Goal: Task Accomplishment & Management: Complete application form

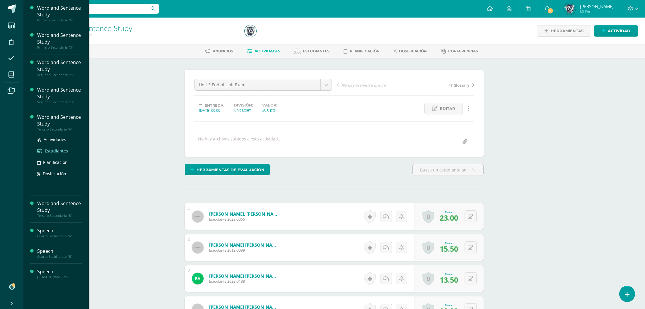
click at [54, 151] on span "Estudiantes" at bounding box center [56, 151] width 23 height 6
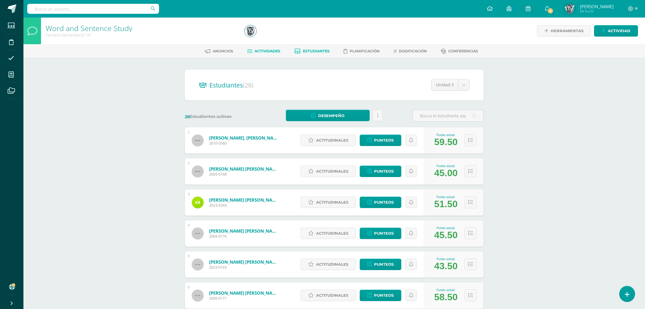
click at [271, 50] on span "Actividades" at bounding box center [268, 51] width 26 height 4
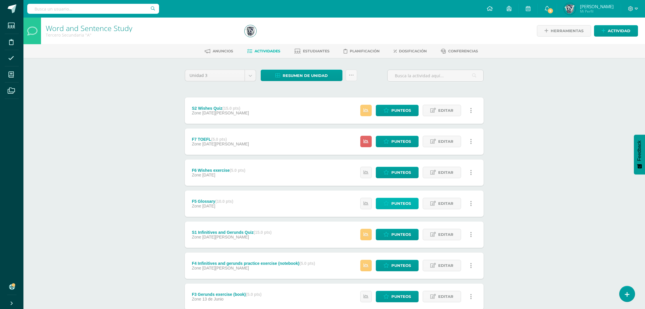
click at [411, 199] on span "Punteos" at bounding box center [401, 203] width 20 height 11
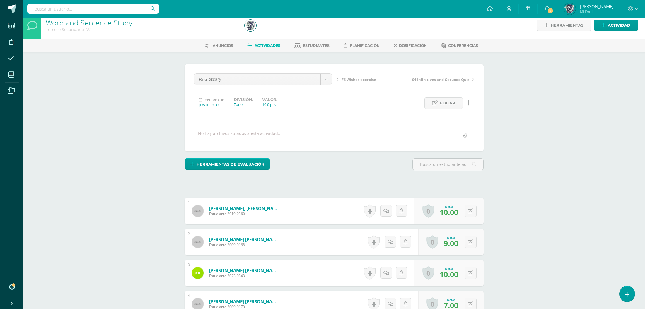
scroll to position [6, 0]
click at [471, 237] on button at bounding box center [471, 242] width 12 height 12
type input "10"
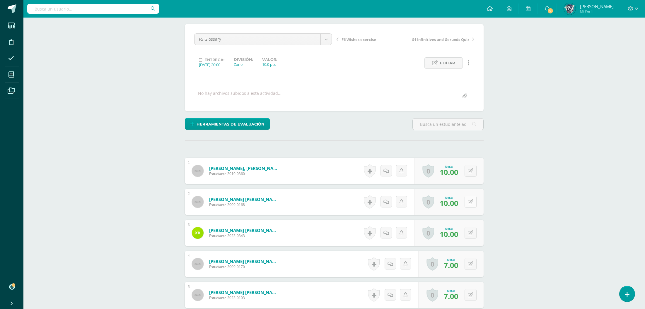
scroll to position [47, 0]
click at [469, 265] on button at bounding box center [474, 263] width 12 height 12
type input "10"
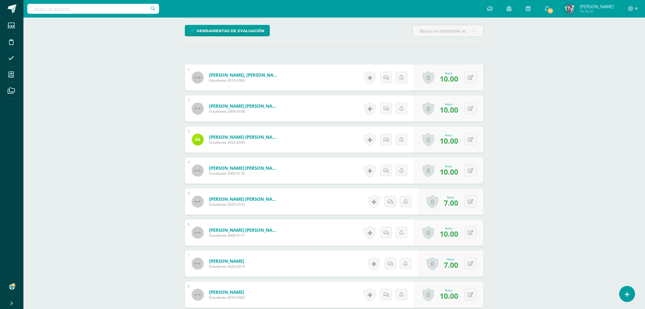
scroll to position [152, 0]
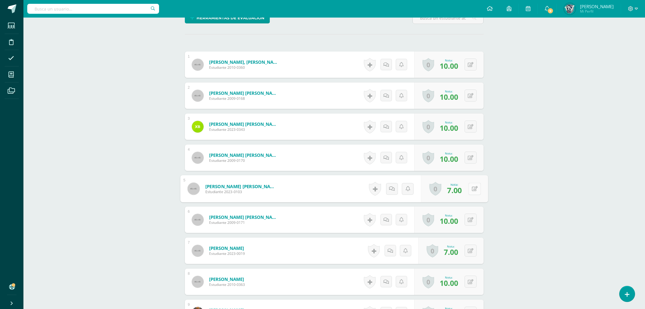
click at [472, 190] on icon at bounding box center [475, 188] width 6 height 5
type input "10"
click at [470, 254] on button at bounding box center [474, 251] width 12 height 12
type input "10"
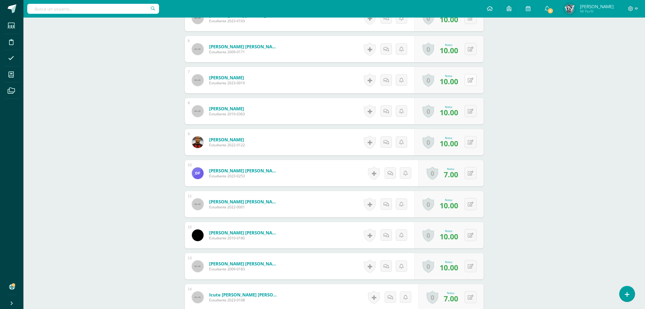
scroll to position [326, 0]
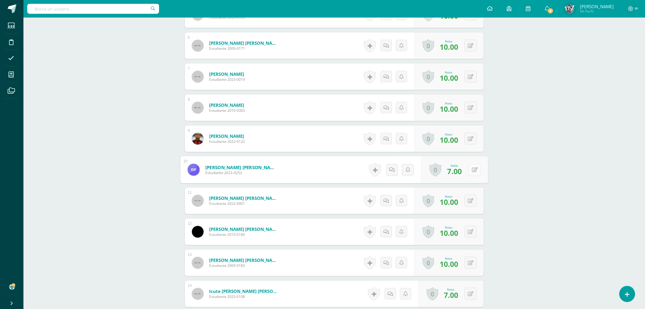
click at [473, 171] on button at bounding box center [474, 170] width 12 height 12
click at [473, 171] on icon at bounding box center [470, 170] width 3 height 5
click at [473, 171] on icon at bounding box center [475, 169] width 6 height 5
type input "10"
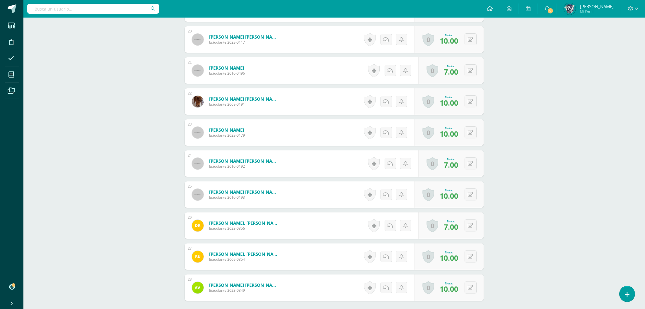
scroll to position [825, 0]
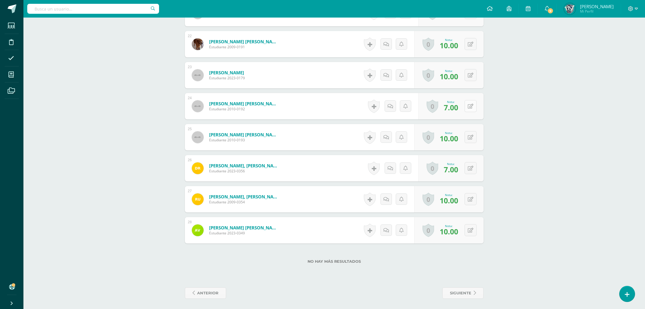
click at [474, 108] on button at bounding box center [471, 106] width 12 height 12
type input "10"
click at [470, 162] on button at bounding box center [474, 168] width 12 height 12
type input "10"
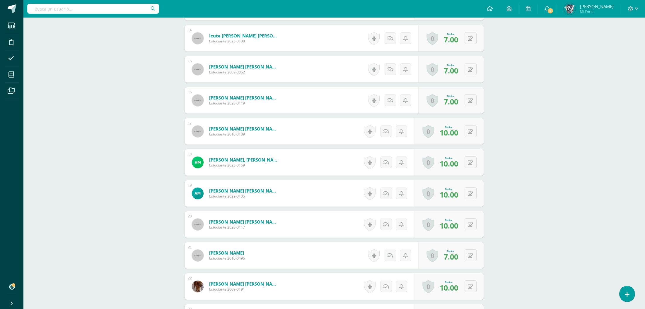
scroll to position [587, 0]
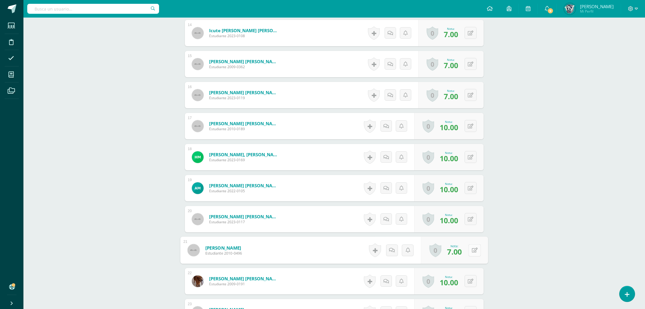
click at [470, 253] on button at bounding box center [474, 250] width 12 height 12
type input "10"
click at [469, 32] on button at bounding box center [474, 33] width 12 height 12
type input "10"
click at [472, 68] on button at bounding box center [474, 64] width 12 height 12
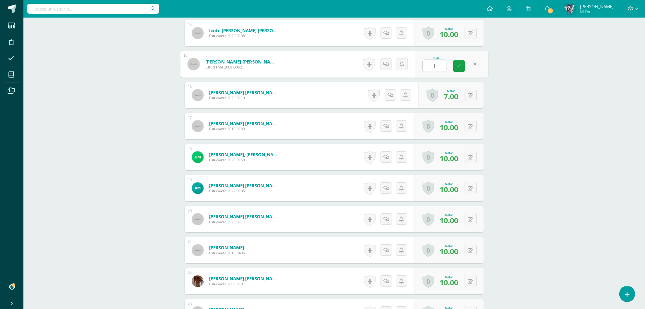
type input "10"
click at [470, 99] on button at bounding box center [474, 95] width 12 height 12
type input "10"
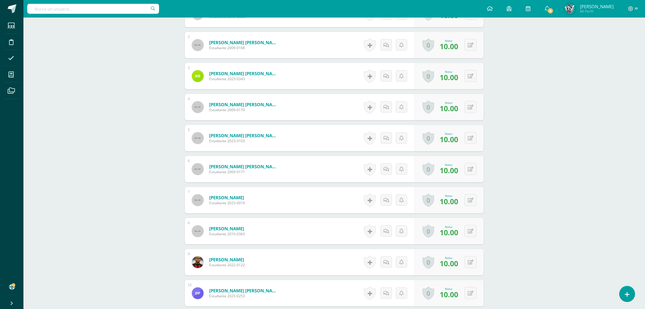
scroll to position [0, 0]
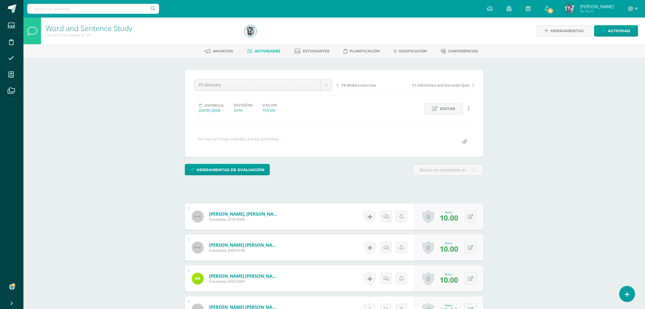
click at [277, 47] on link "Actividades" at bounding box center [263, 51] width 33 height 9
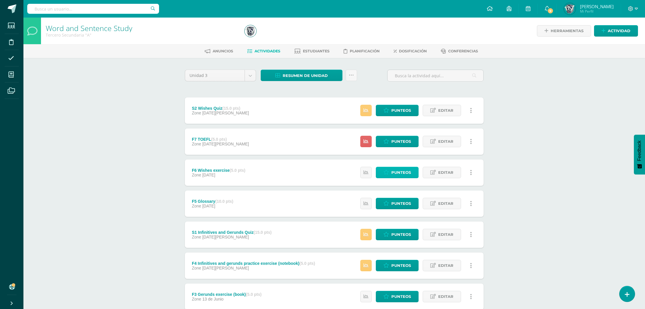
click at [392, 176] on span "Punteos" at bounding box center [401, 172] width 20 height 11
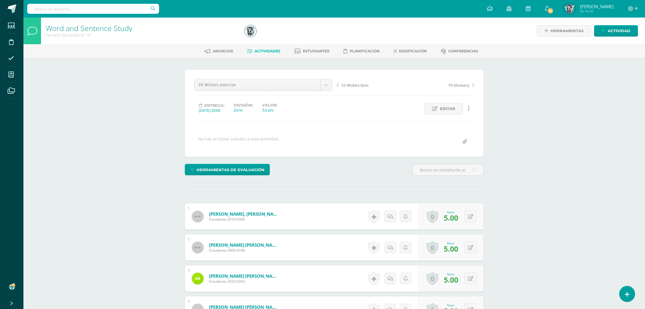
click at [263, 51] on span "Actividades" at bounding box center [268, 51] width 26 height 4
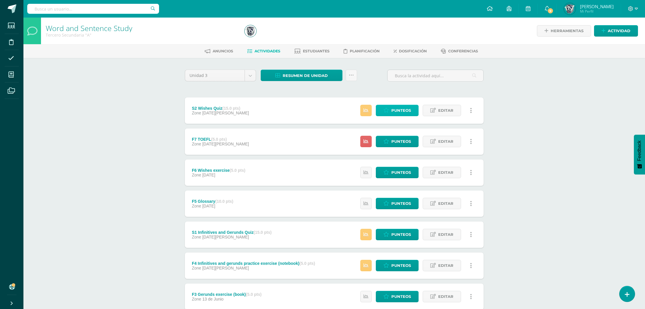
click at [384, 111] on icon at bounding box center [386, 110] width 6 height 5
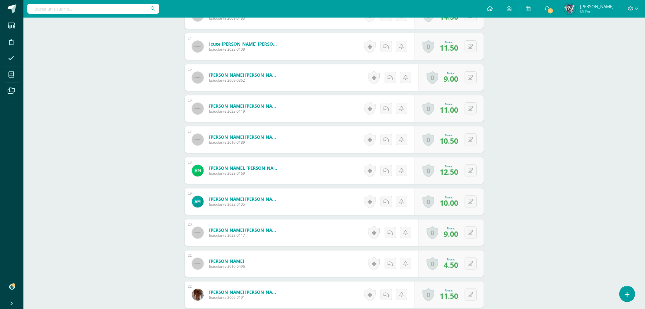
scroll to position [825, 0]
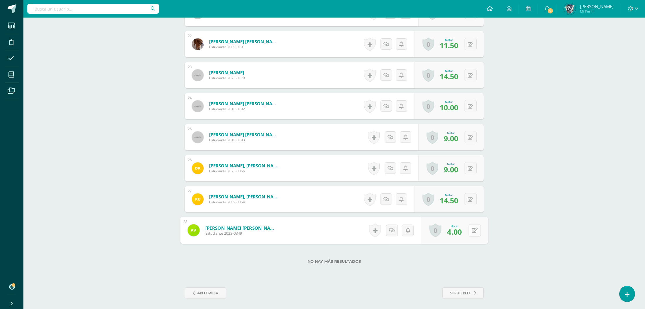
click at [473, 233] on button at bounding box center [474, 230] width 12 height 12
type input "6"
click at [468, 166] on div "0 Logros Logros obtenidos Aún no hay logros agregados Nota: 9.00" at bounding box center [450, 168] width 65 height 26
click at [477, 168] on button at bounding box center [474, 168] width 12 height 12
type input "11"
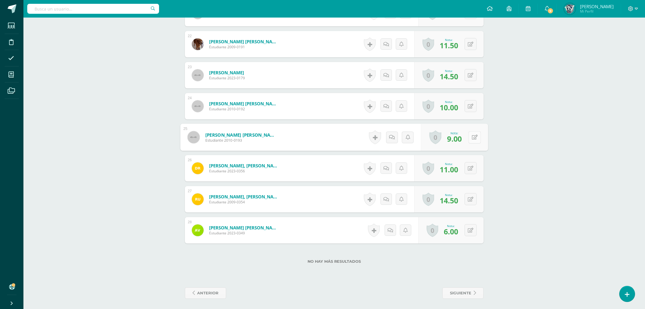
click at [472, 135] on icon at bounding box center [475, 137] width 6 height 5
type input "11"
click at [472, 106] on icon at bounding box center [475, 106] width 6 height 5
type input "12"
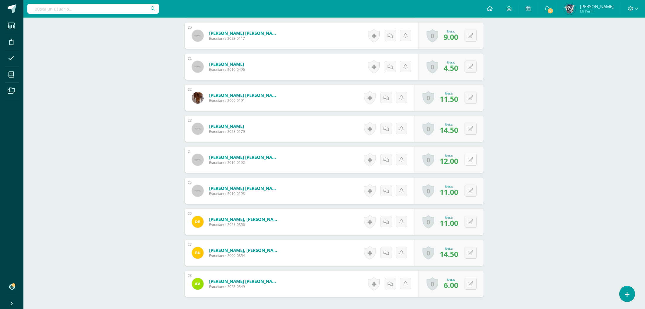
scroll to position [746, 0]
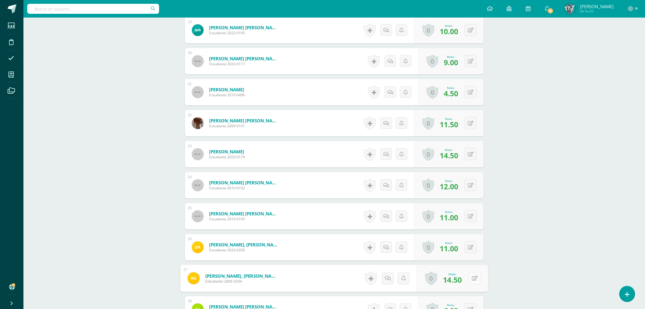
click at [468, 276] on div "0 Logros Logros obtenidos Aún no hay logros agregados Nota: 14.50" at bounding box center [452, 278] width 71 height 27
click at [475, 278] on icon at bounding box center [475, 278] width 6 height 5
type input "15"
click at [468, 155] on div "0 Logros Logros obtenidos Aún no hay logros agregados Nota: 14.50" at bounding box center [452, 154] width 71 height 27
click at [479, 155] on button at bounding box center [474, 154] width 12 height 12
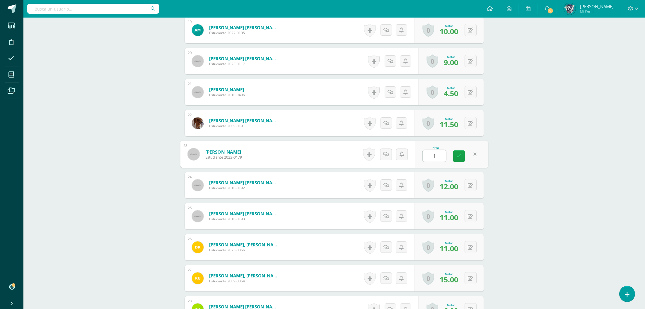
type input "15"
click at [469, 127] on button at bounding box center [471, 123] width 12 height 12
click at [469, 127] on button at bounding box center [474, 123] width 12 height 12
type input "13.5"
click at [472, 86] on button at bounding box center [474, 92] width 12 height 12
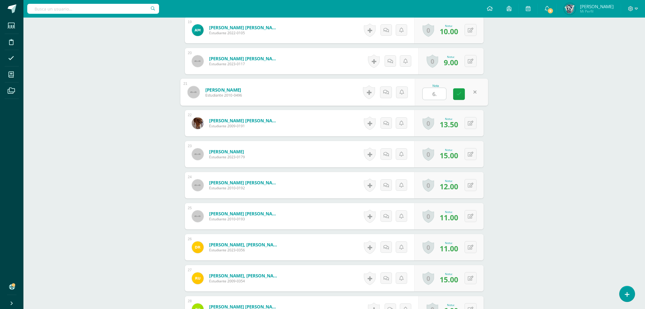
type input "6.5"
click at [467, 65] on div "0 Logros Logros obtenidos Aún no hay logros agregados Nota: 9.00" at bounding box center [454, 61] width 67 height 27
click at [479, 61] on button at bounding box center [474, 61] width 12 height 12
type input "11"
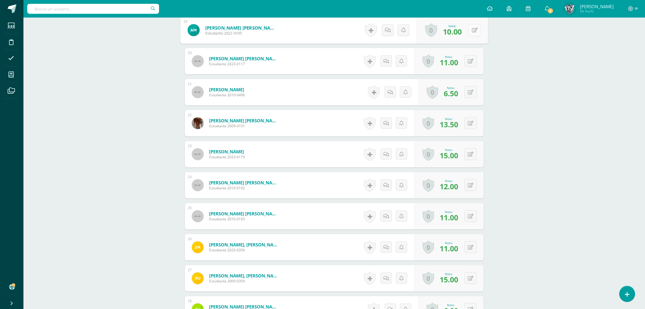
click at [473, 26] on button at bounding box center [474, 30] width 12 height 12
type input "12"
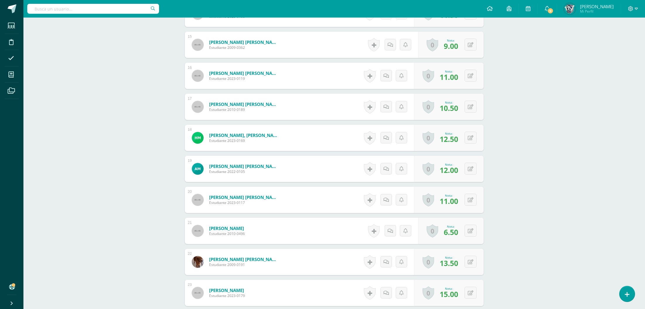
scroll to position [606, 0]
click at [473, 141] on button at bounding box center [474, 138] width 12 height 12
type input "14.5"
click at [469, 111] on button at bounding box center [474, 107] width 12 height 12
type input "12.5"
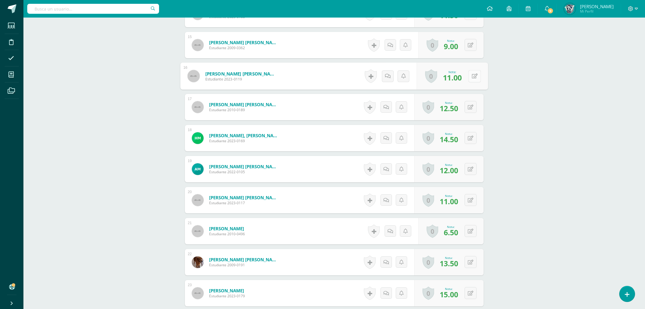
click at [468, 79] on button at bounding box center [474, 76] width 12 height 12
type input "13"
click at [472, 46] on icon at bounding box center [471, 45] width 6 height 5
type input "11"
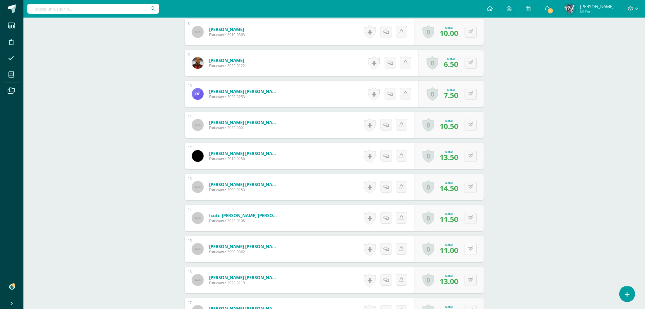
scroll to position [397, 0]
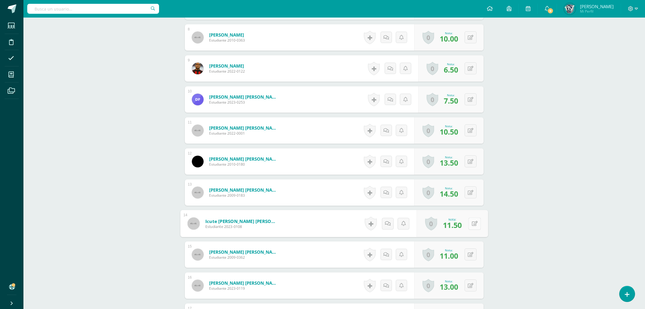
click at [467, 218] on div "0 Logros Logros obtenidos Aún no hay logros agregados Nota: 11.50" at bounding box center [452, 223] width 71 height 27
click at [474, 223] on icon at bounding box center [475, 223] width 6 height 5
type input "13.5"
click at [470, 191] on button at bounding box center [474, 193] width 12 height 12
type input "15"
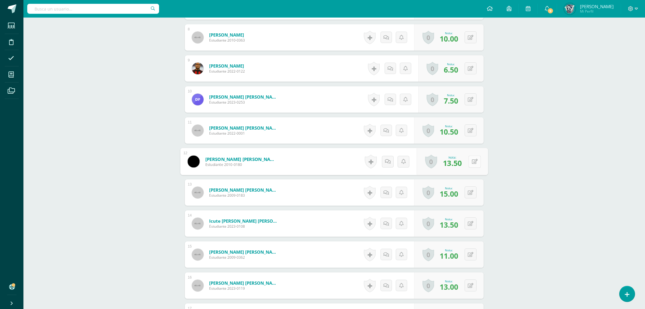
click at [467, 164] on div "0 Logros Logros obtenidos Aún no hay logros agregados Nota: 13.50" at bounding box center [452, 161] width 71 height 27
click at [469, 164] on button at bounding box center [474, 162] width 12 height 12
type input "15"
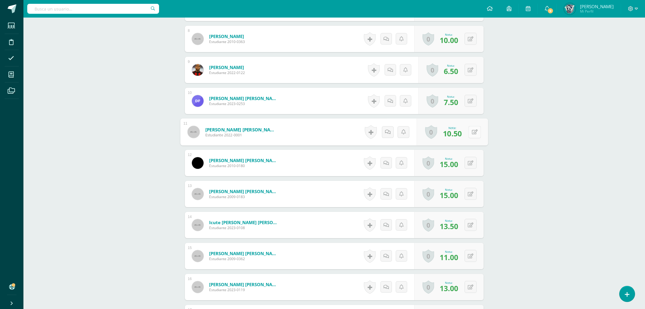
click at [471, 137] on button at bounding box center [474, 132] width 12 height 12
type input "12.5"
click at [468, 96] on div "0 Logros Logros obtenidos Aún no hay logros agregados Nota: 7.50" at bounding box center [454, 101] width 67 height 27
click at [474, 102] on icon at bounding box center [475, 100] width 6 height 5
type input "9"
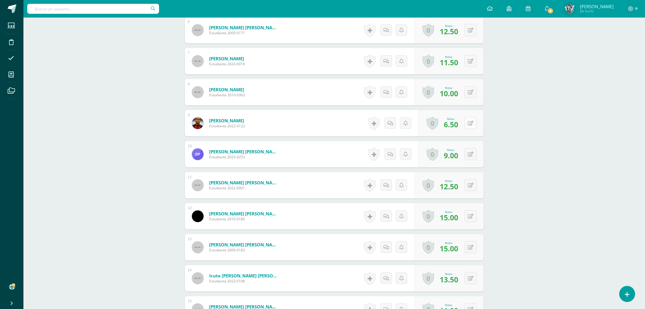
scroll to position [330, 0]
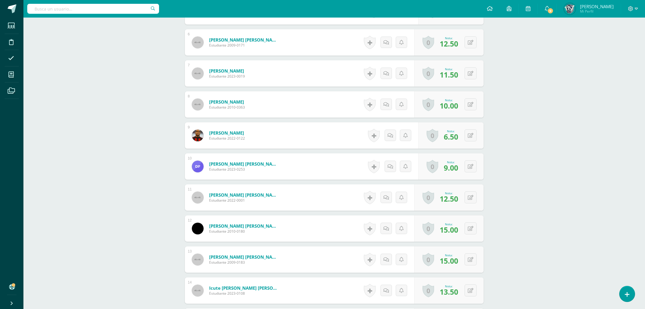
click at [473, 128] on div "0 Logros Logros obtenidos Aún no hay logros agregados Nota: 6.50" at bounding box center [450, 135] width 65 height 26
click at [472, 133] on icon at bounding box center [471, 135] width 6 height 5
type input "9"
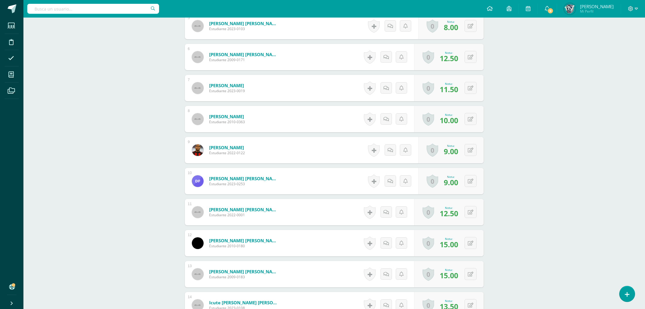
scroll to position [313, 0]
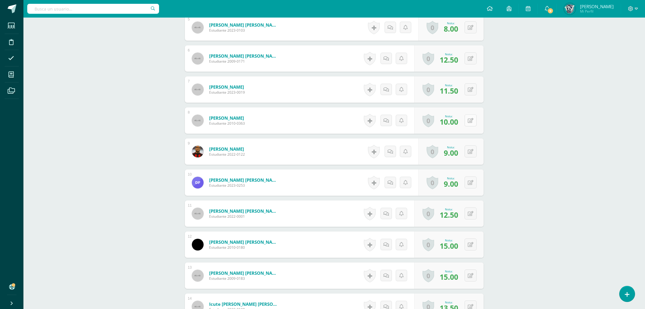
click at [473, 121] on button at bounding box center [471, 121] width 12 height 12
type input "12"
click at [474, 90] on button at bounding box center [474, 89] width 12 height 12
type input "13.5"
click at [473, 59] on button at bounding box center [474, 58] width 12 height 12
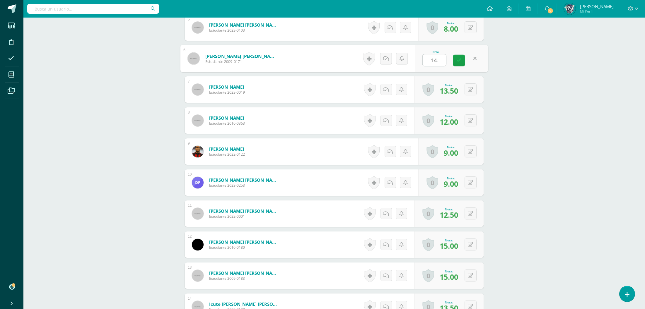
type input "14.5"
click at [466, 25] on div "0 Logros Logros obtenidos Aún no hay logros agregados Nota: 8.00" at bounding box center [454, 27] width 67 height 27
click at [474, 29] on icon at bounding box center [475, 27] width 6 height 5
type input "10"
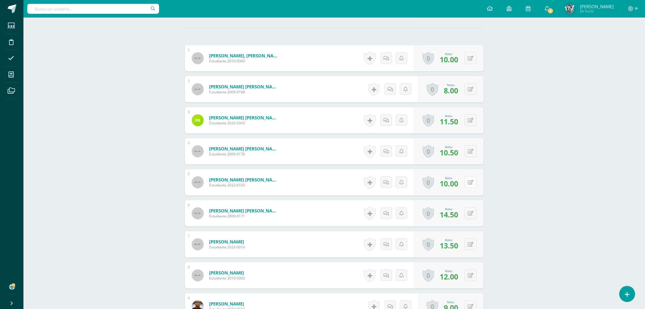
scroll to position [158, 0]
click at [468, 119] on button at bounding box center [474, 121] width 12 height 12
type input "13.5"
click at [470, 95] on button at bounding box center [474, 89] width 12 height 12
click at [470, 95] on link at bounding box center [470, 89] width 11 height 11
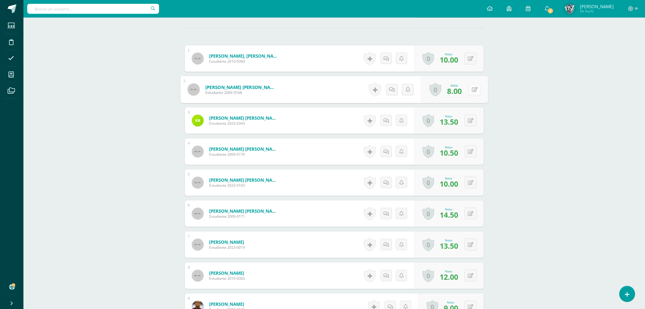
click at [470, 95] on button at bounding box center [474, 89] width 12 height 12
type input "10"
click at [475, 56] on button at bounding box center [474, 58] width 12 height 12
type input "12"
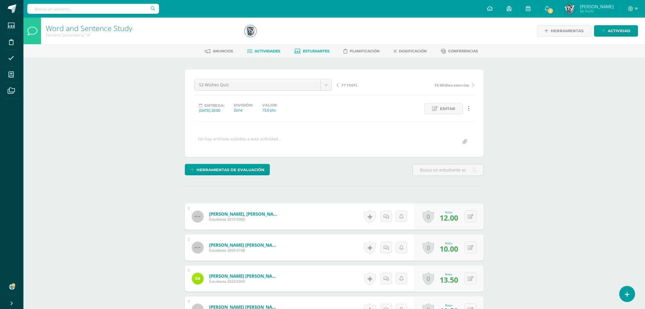
click at [304, 50] on span "Estudiantes" at bounding box center [316, 51] width 27 height 4
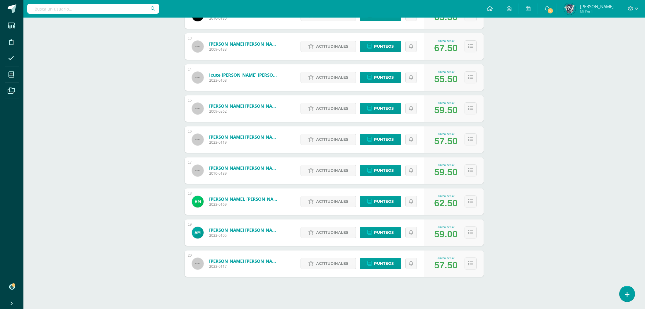
scroll to position [471, 0]
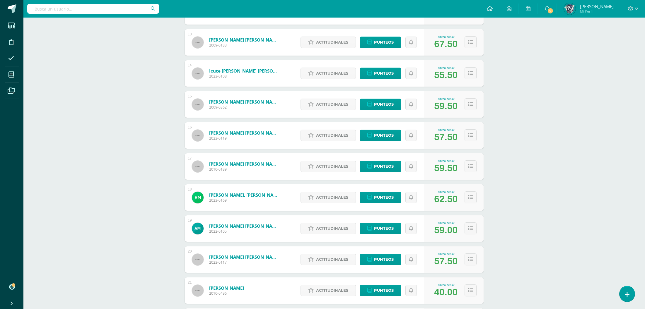
drag, startPoint x: 535, startPoint y: 226, endPoint x: 564, endPoint y: 262, distance: 46.3
click at [564, 262] on div "Word and Sentence Study Tercero Secundaria "A" Herramientas Detalle de asistenc…" at bounding box center [334, 54] width 622 height 1014
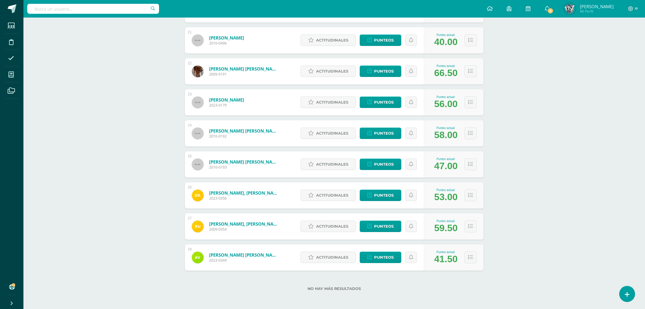
scroll to position [0, 0]
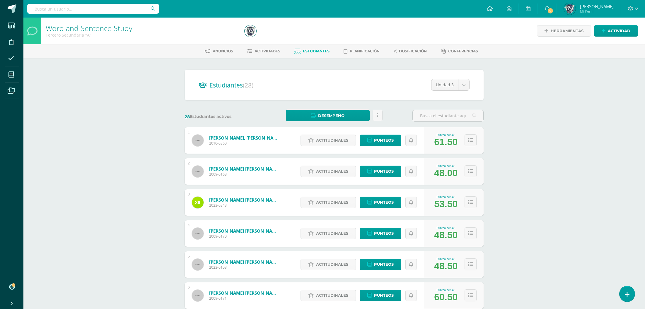
click at [268, 51] on span "Actividades" at bounding box center [268, 51] width 26 height 4
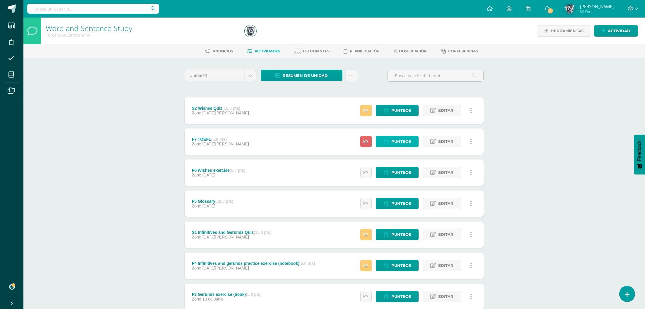
click at [388, 141] on icon at bounding box center [386, 141] width 6 height 5
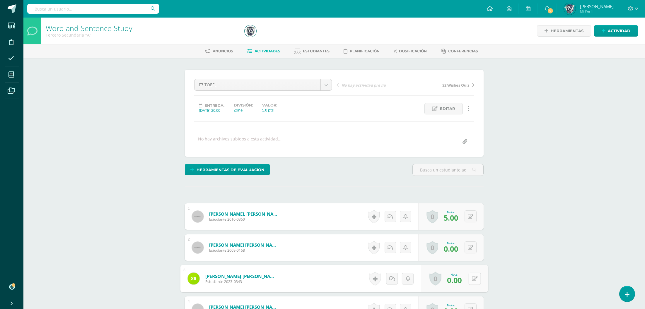
click at [467, 274] on div "0 [GEOGRAPHIC_DATA] Logros obtenidos Aún no hay logros agregados Nota: 0.00" at bounding box center [454, 278] width 67 height 27
click at [477, 279] on icon at bounding box center [475, 278] width 6 height 5
type input "5"
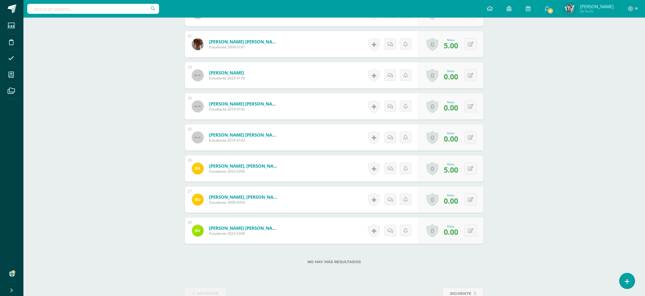
scroll to position [594, 0]
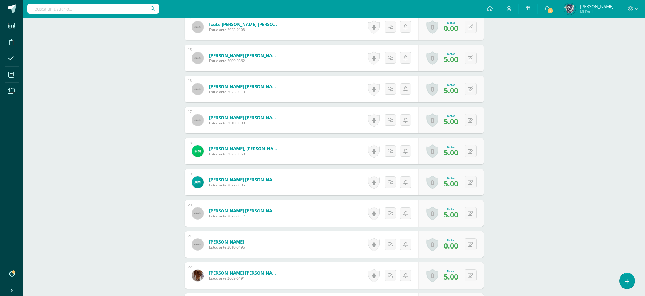
click at [479, 245] on div "0 [GEOGRAPHIC_DATA] Logros obtenidos Aún no hay logros agregados Nota: 0.00" at bounding box center [450, 244] width 65 height 26
click at [472, 246] on icon at bounding box center [475, 244] width 6 height 5
type input "5"
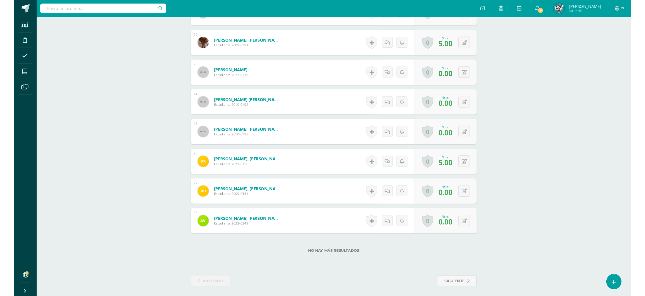
scroll to position [838, 0]
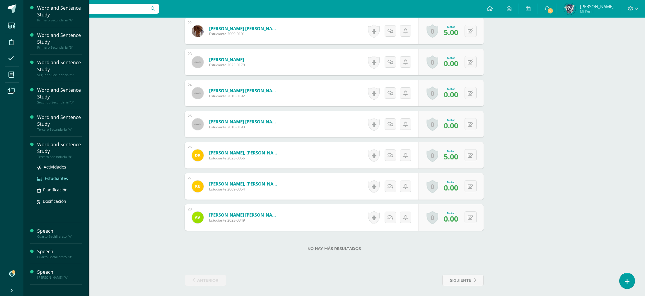
click at [61, 181] on link "Estudiantes" at bounding box center [59, 178] width 45 height 7
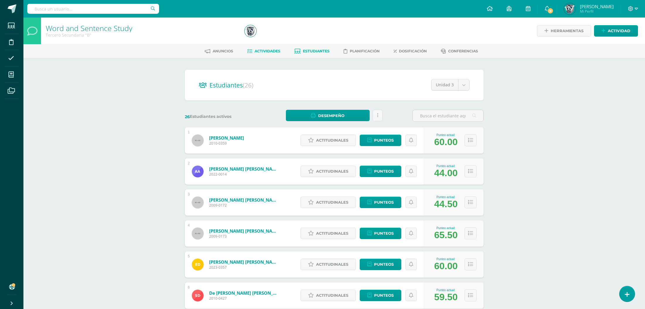
click at [267, 51] on span "Actividades" at bounding box center [268, 51] width 26 height 4
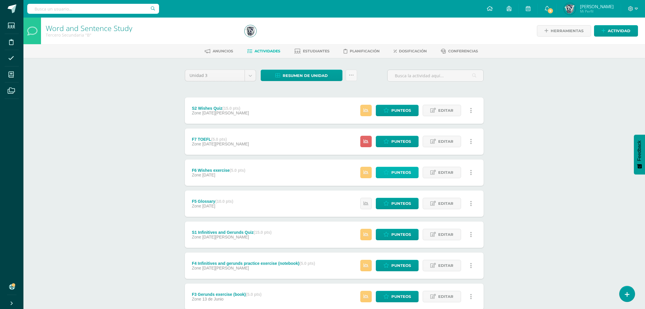
click at [399, 175] on span "Punteos" at bounding box center [401, 172] width 20 height 11
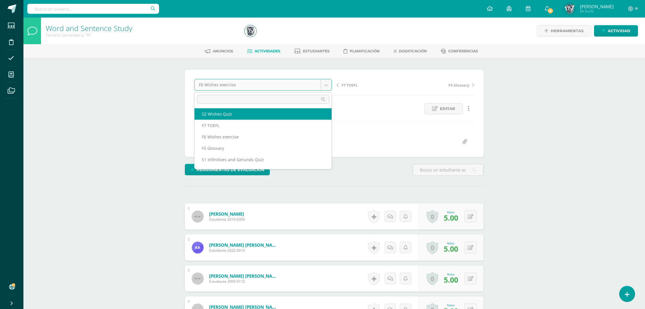
select select "/dashboard/teacher/grade-activity/41716/"
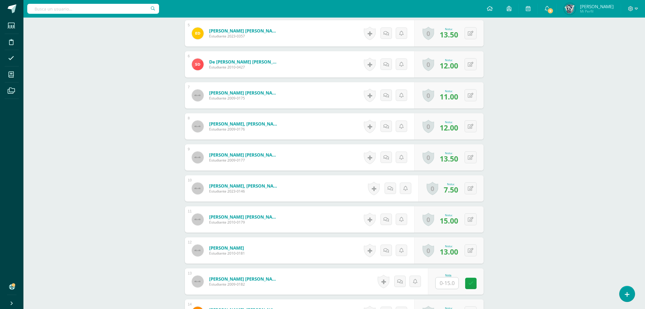
scroll to position [308, 0]
click at [473, 187] on button at bounding box center [474, 188] width 12 height 12
type input "9.5"
click at [475, 155] on button at bounding box center [474, 157] width 12 height 12
type input "15"
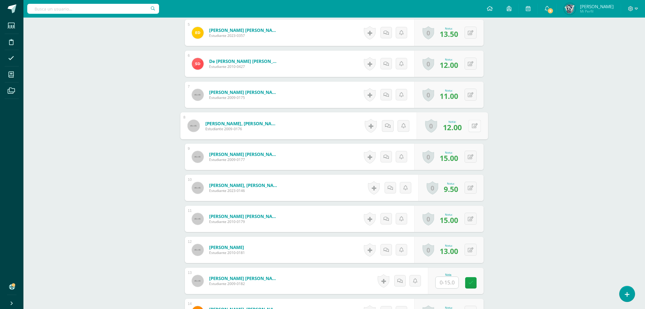
click at [470, 125] on button at bounding box center [474, 126] width 12 height 12
type input "14"
click at [471, 93] on button at bounding box center [474, 95] width 12 height 12
type input "13"
click at [476, 66] on button at bounding box center [474, 64] width 12 height 12
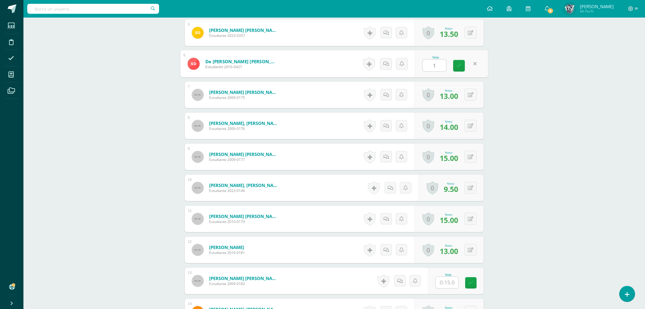
type input "14"
click at [473, 35] on button at bounding box center [474, 33] width 12 height 12
click at [458, 36] on icon at bounding box center [458, 34] width 5 height 5
click at [458, 36] on span "13.50" at bounding box center [449, 34] width 18 height 10
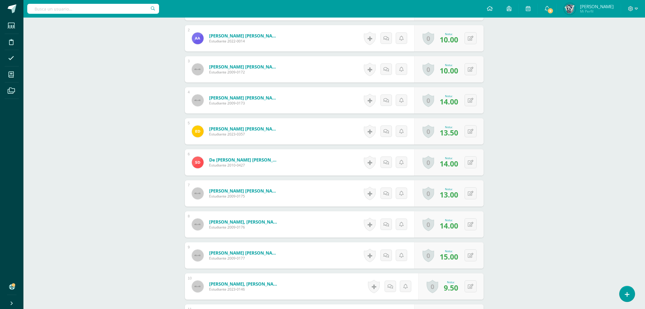
scroll to position [201, 0]
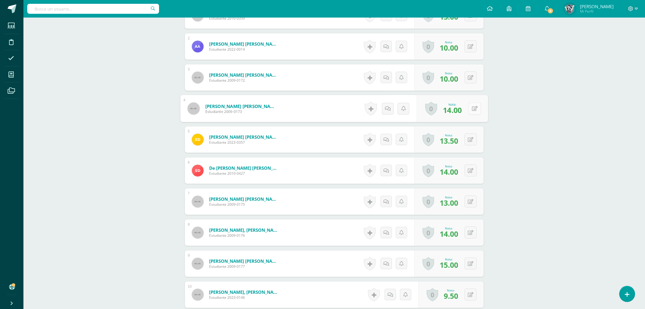
click at [472, 108] on icon at bounding box center [475, 108] width 6 height 5
click at [474, 73] on button at bounding box center [474, 77] width 12 height 12
type input "12"
click at [467, 40] on div "0 Logros Logros obtenidos Aún no hay logros agregados Nota: 10.00" at bounding box center [452, 46] width 71 height 27
click at [468, 43] on div "0 Logros Logros obtenidos Aún no hay logros agregados Nota: 10.00" at bounding box center [448, 46] width 69 height 26
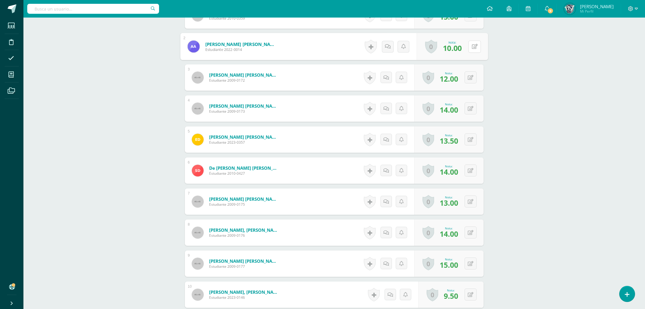
click at [468, 43] on div "0 Logros Logros obtenidos Aún no hay logros agregados Nota: 10.00" at bounding box center [452, 46] width 71 height 27
click at [473, 46] on icon at bounding box center [475, 46] width 6 height 5
type input "12"
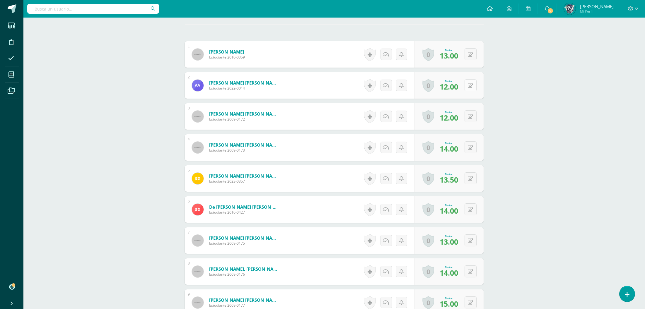
scroll to position [157, 0]
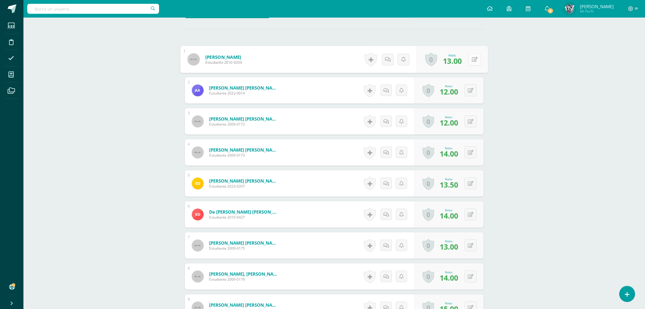
click at [475, 60] on button at bounding box center [474, 59] width 12 height 12
type input "5"
type input "15"
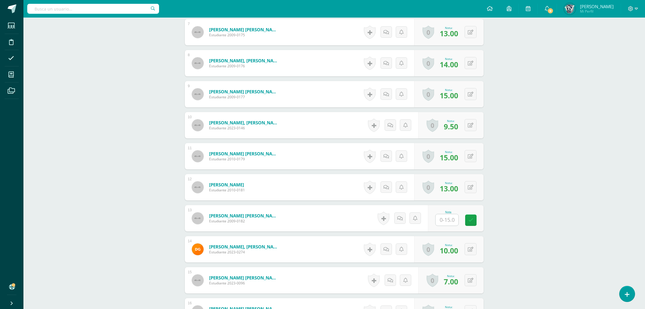
scroll to position [370, 0]
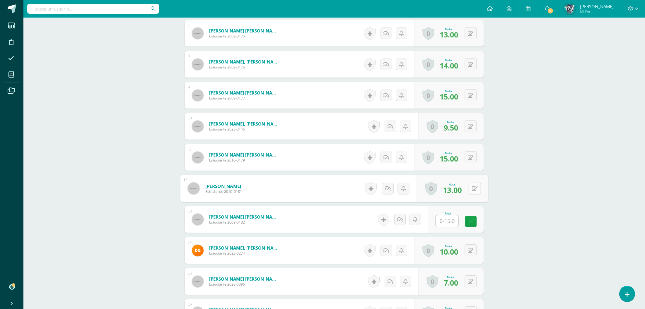
click at [469, 190] on button at bounding box center [474, 189] width 12 height 12
type input "15"
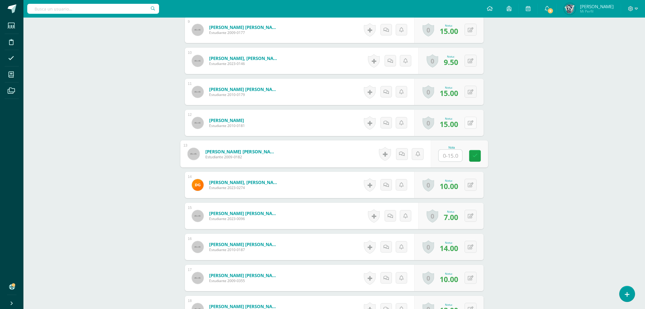
scroll to position [439, 0]
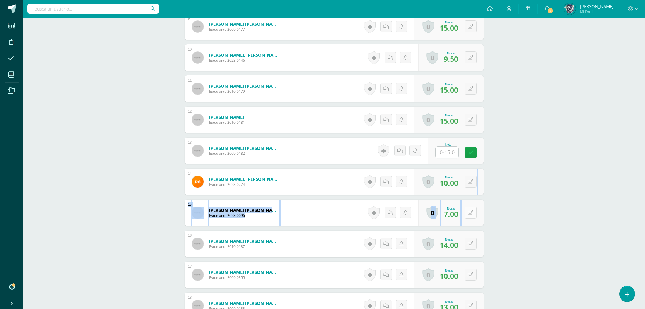
drag, startPoint x: 469, startPoint y: 190, endPoint x: 467, endPoint y: 214, distance: 25.0
click at [467, 214] on div "1 Alvarado Alvarado, Dana Mercedes Estudiante 2010-0359 Nota 15.00 0 Logros Log…" at bounding box center [334, 166] width 299 height 803
click at [467, 214] on div "0 Logros Logros obtenidos Aún no hay logros agregados Nota: 7.00" at bounding box center [454, 212] width 67 height 27
click at [473, 213] on icon at bounding box center [475, 212] width 6 height 5
type input "9"
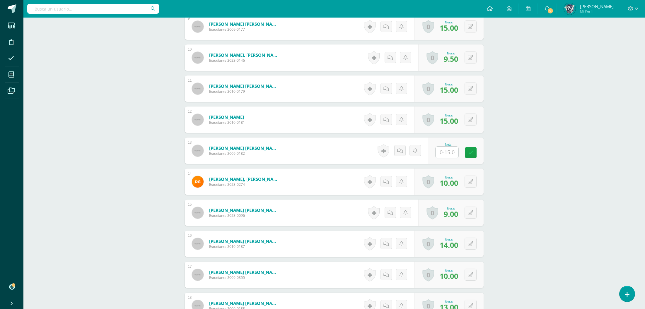
click at [479, 181] on div "0 Logros Logros obtenidos Aún no hay logros agregados Nota: 10.00" at bounding box center [448, 182] width 69 height 26
click at [474, 181] on button at bounding box center [471, 182] width 12 height 12
type input "12"
click at [471, 244] on button at bounding box center [474, 244] width 12 height 12
click at [472, 273] on icon at bounding box center [475, 274] width 6 height 5
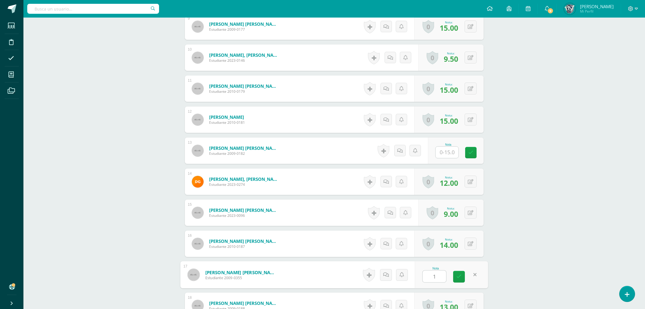
type input "12"
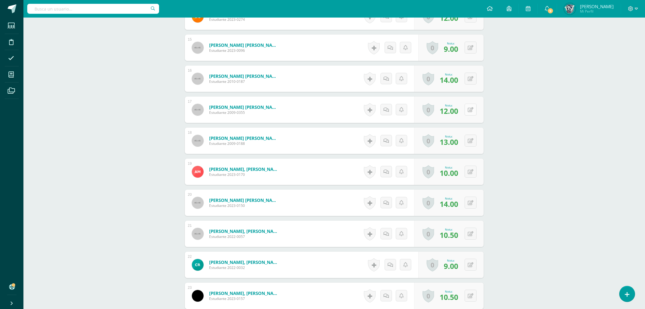
scroll to position [612, 0]
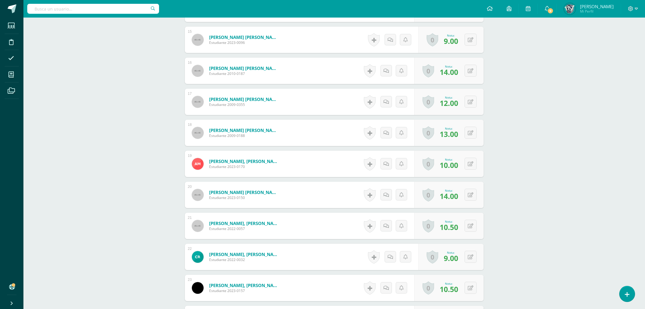
click at [474, 164] on button at bounding box center [474, 164] width 12 height 12
type input "12"
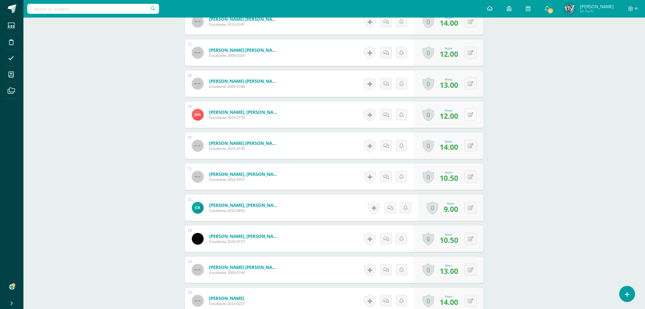
scroll to position [666, 0]
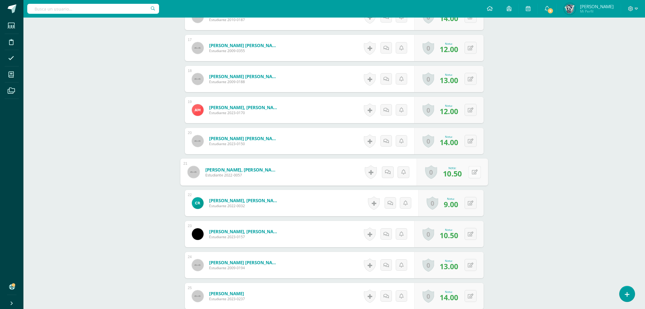
click at [474, 171] on button at bounding box center [474, 172] width 12 height 12
type input "12"
click at [472, 232] on icon at bounding box center [475, 234] width 6 height 5
type input "12.5"
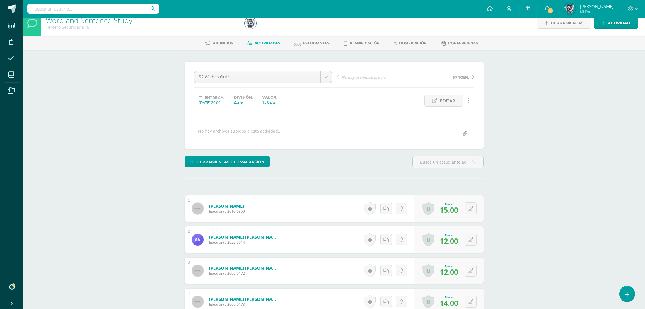
scroll to position [0, 0]
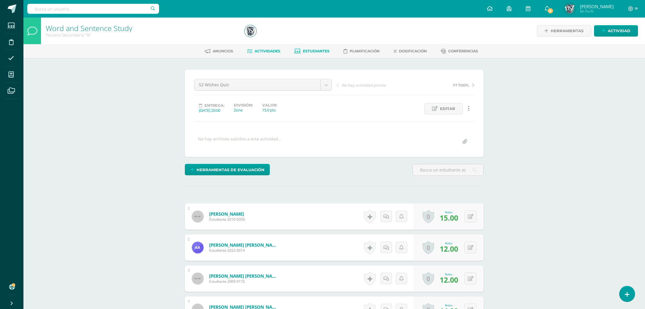
click at [303, 50] on span "Estudiantes" at bounding box center [316, 51] width 27 height 4
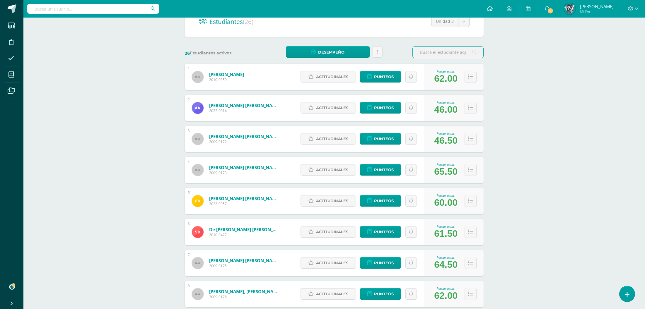
scroll to position [23, 0]
